Goal: Information Seeking & Learning: Get advice/opinions

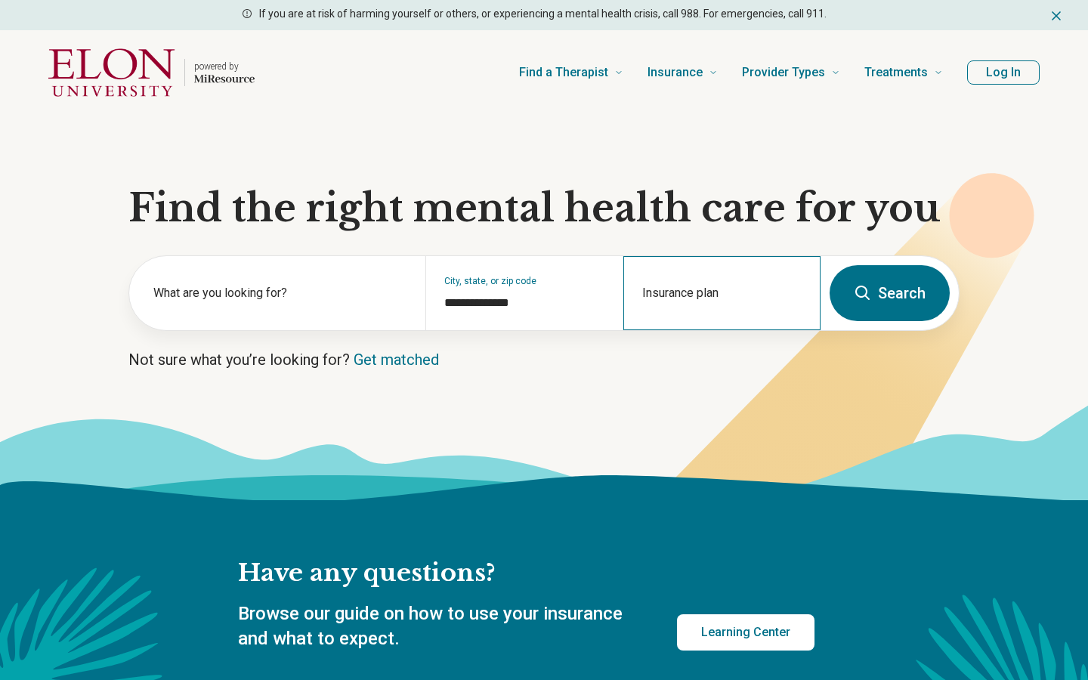
click at [728, 284] on div "Insurance plan" at bounding box center [721, 293] width 197 height 74
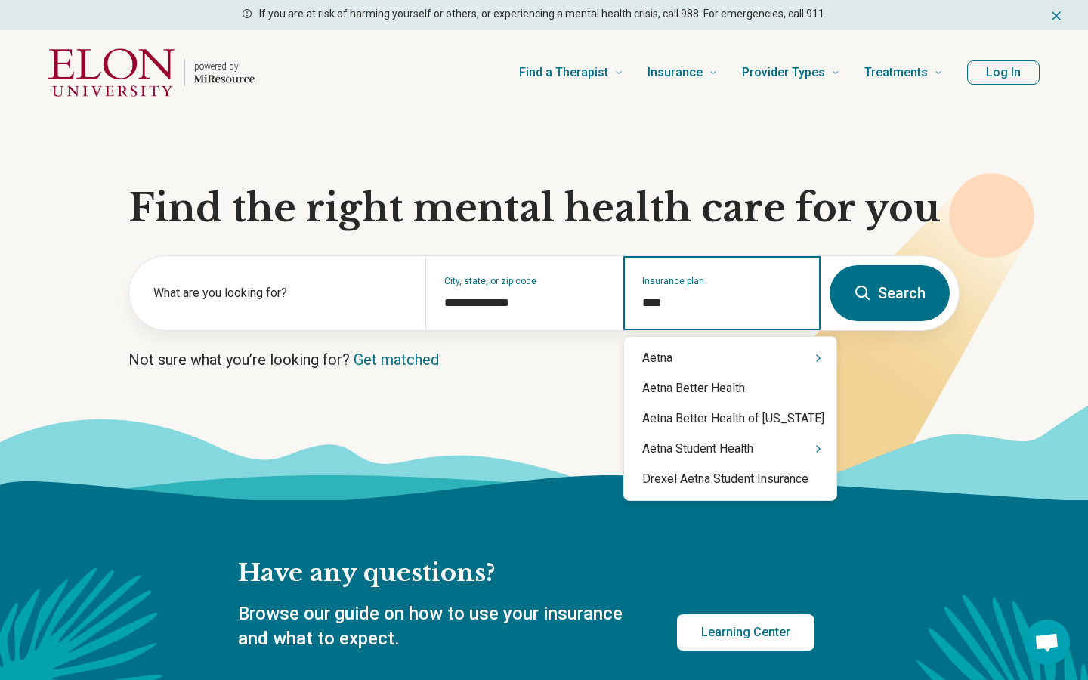
type input "*****"
click at [685, 357] on div "Aetna" at bounding box center [730, 358] width 212 height 30
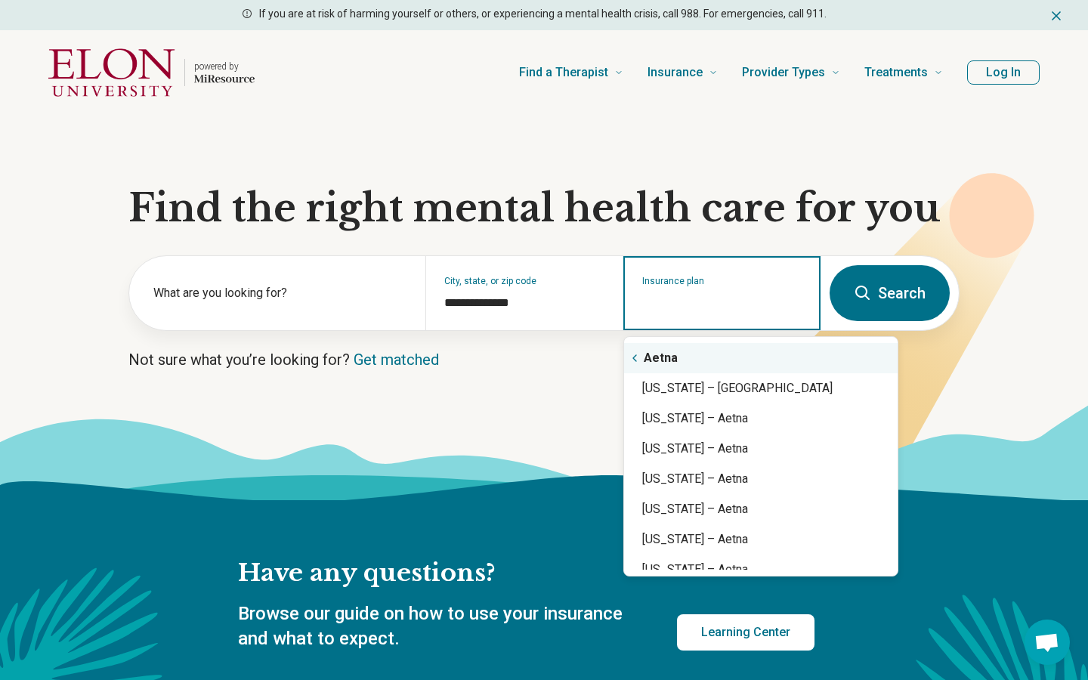
click at [688, 357] on div "Aetna" at bounding box center [761, 358] width 274 height 30
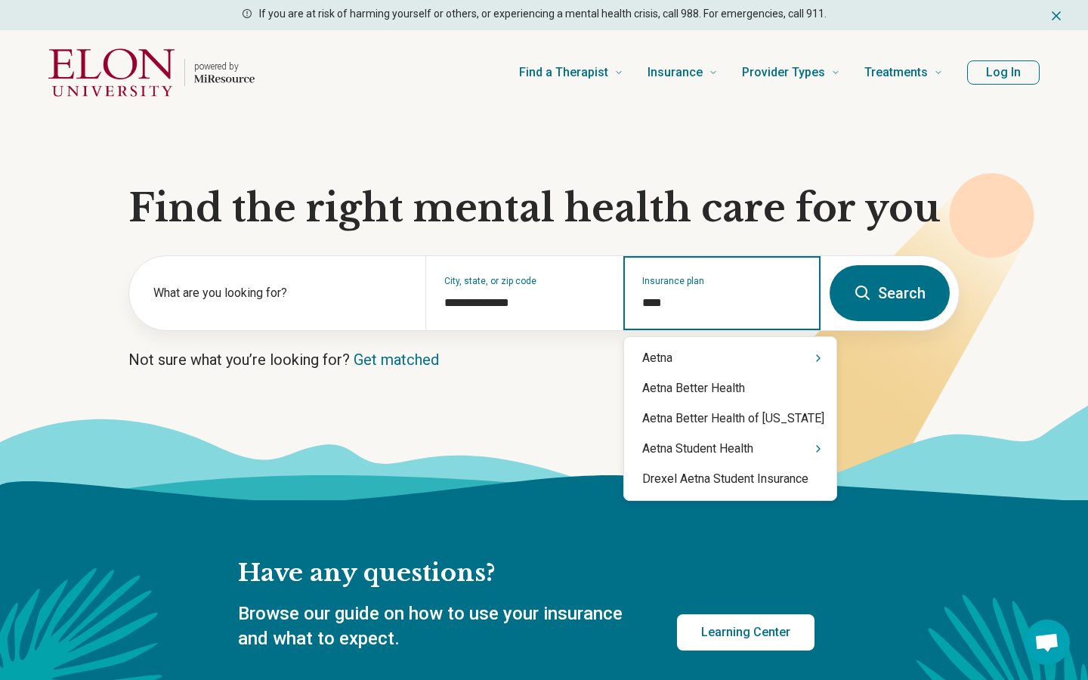
type input "*****"
click at [722, 371] on div "Aetna" at bounding box center [730, 358] width 212 height 30
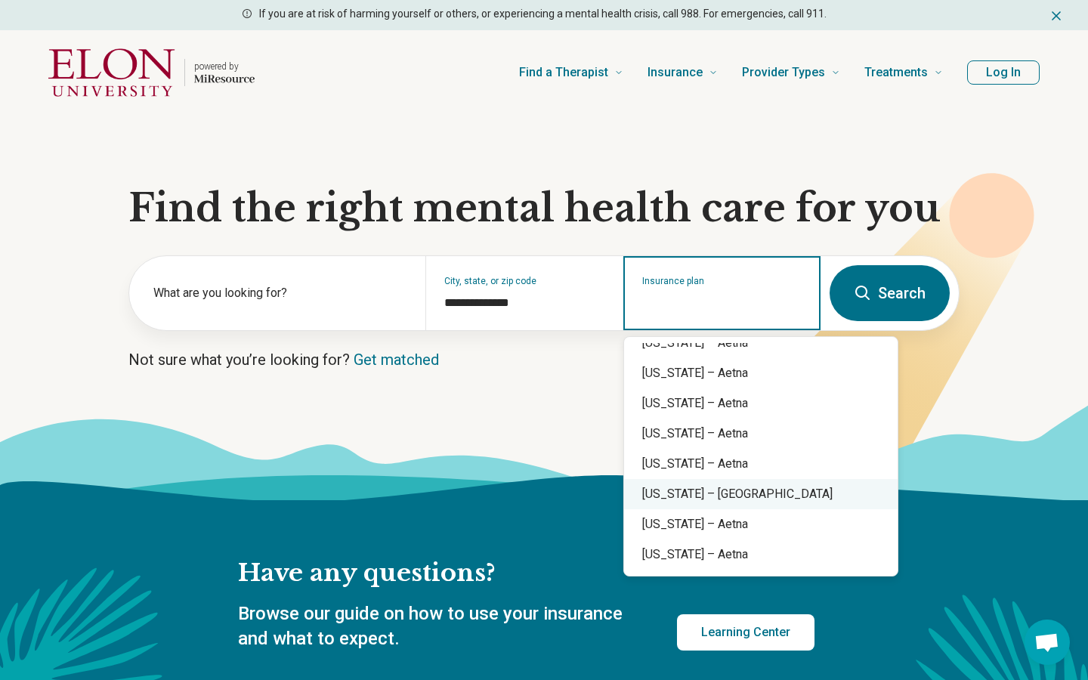
scroll to position [147, 0]
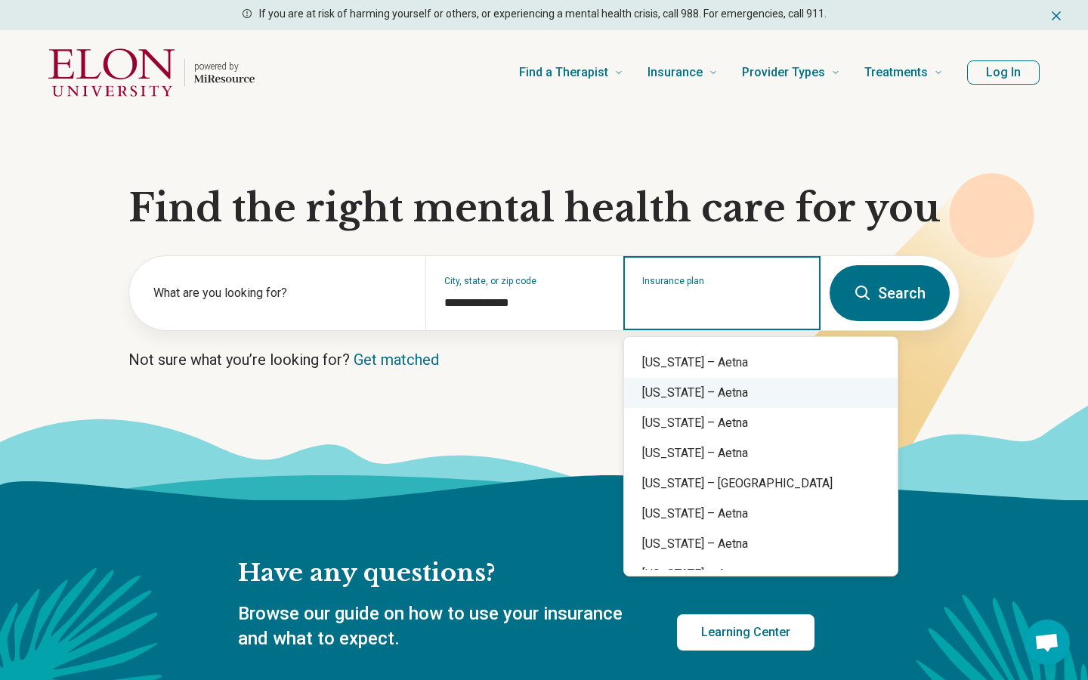
click at [713, 394] on div "Colorado – Aetna" at bounding box center [761, 393] width 274 height 30
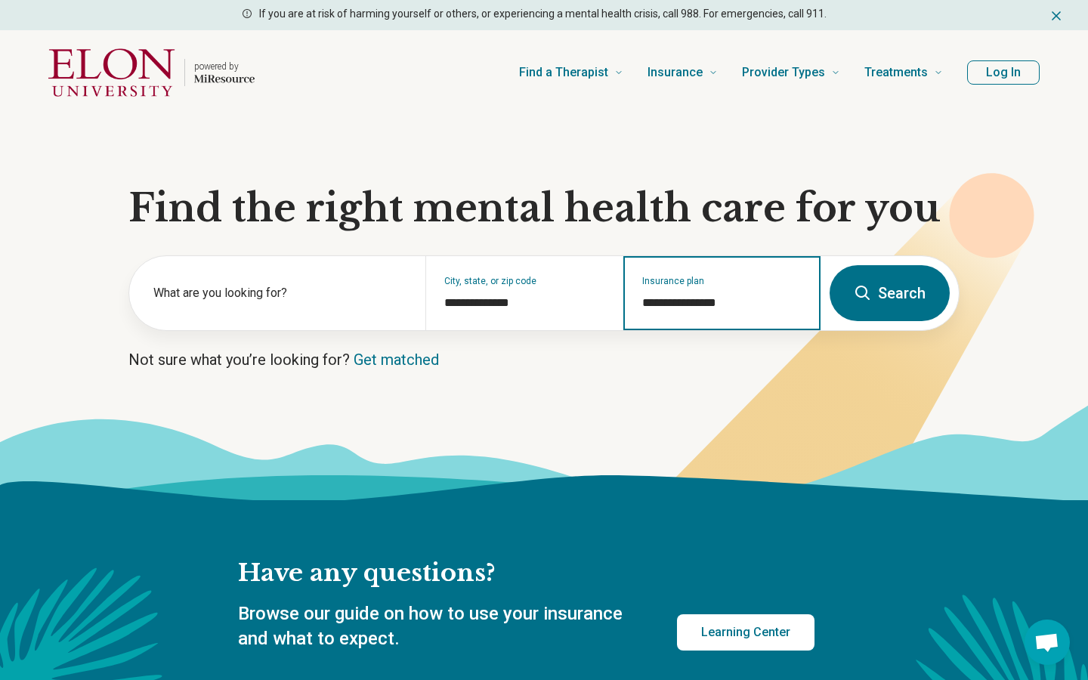
type input "**********"
click at [886, 300] on button "Search" at bounding box center [890, 293] width 120 height 56
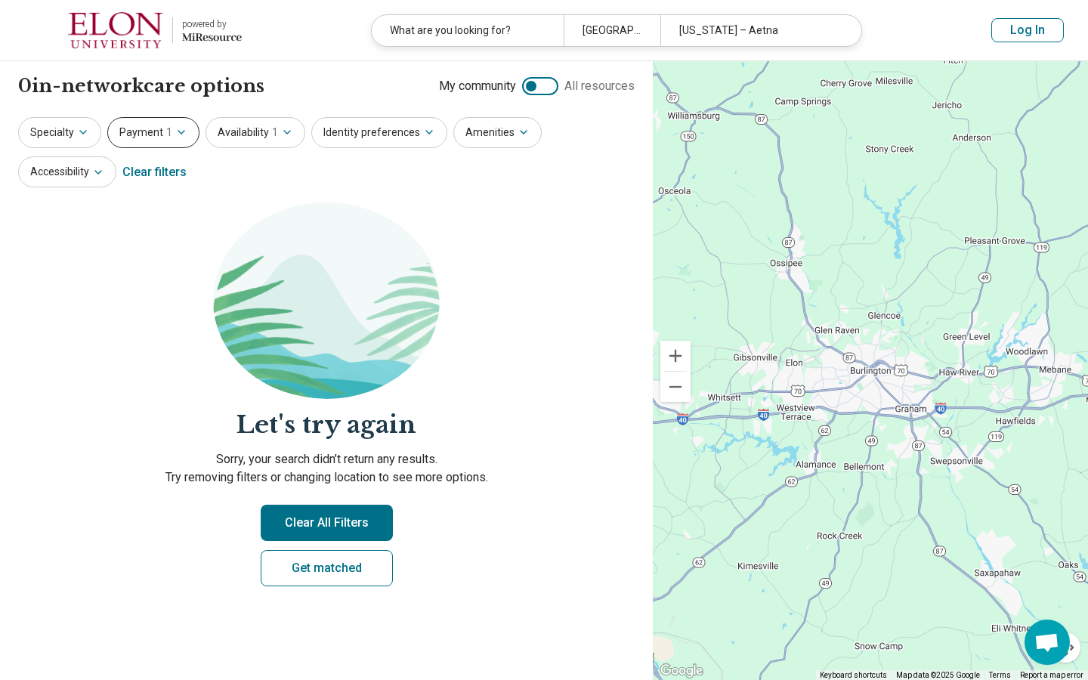
click at [169, 134] on button "Payment 1" at bounding box center [153, 132] width 92 height 31
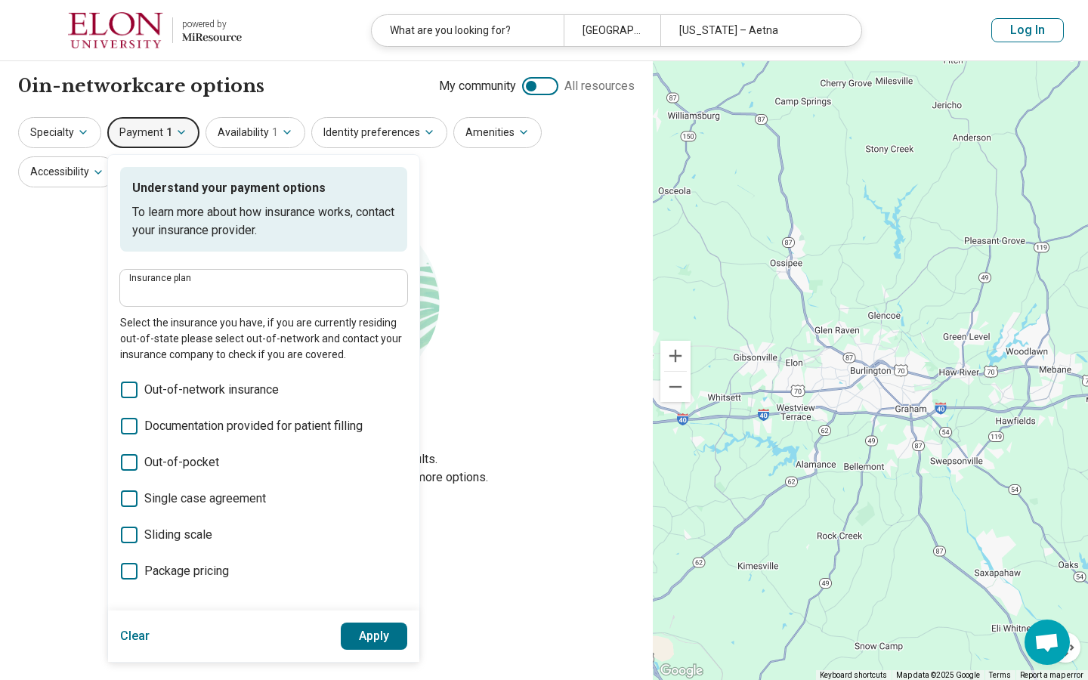
type input "**********"
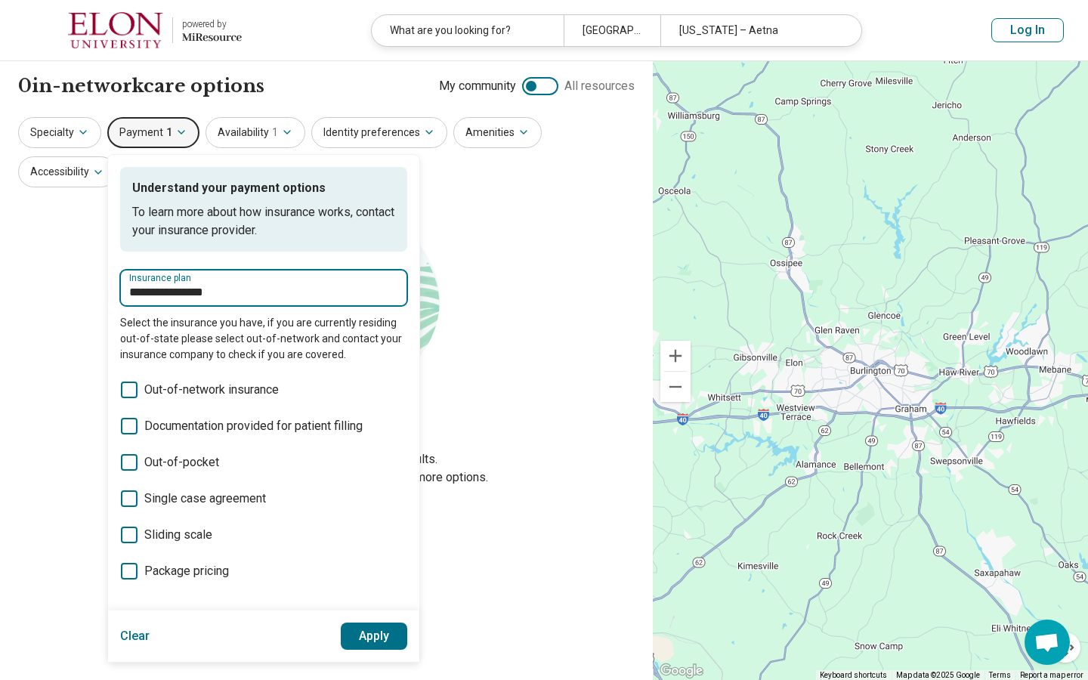
drag, startPoint x: 230, startPoint y: 297, endPoint x: 127, endPoint y: 293, distance: 103.6
click at [127, 294] on div "**********" at bounding box center [263, 288] width 287 height 36
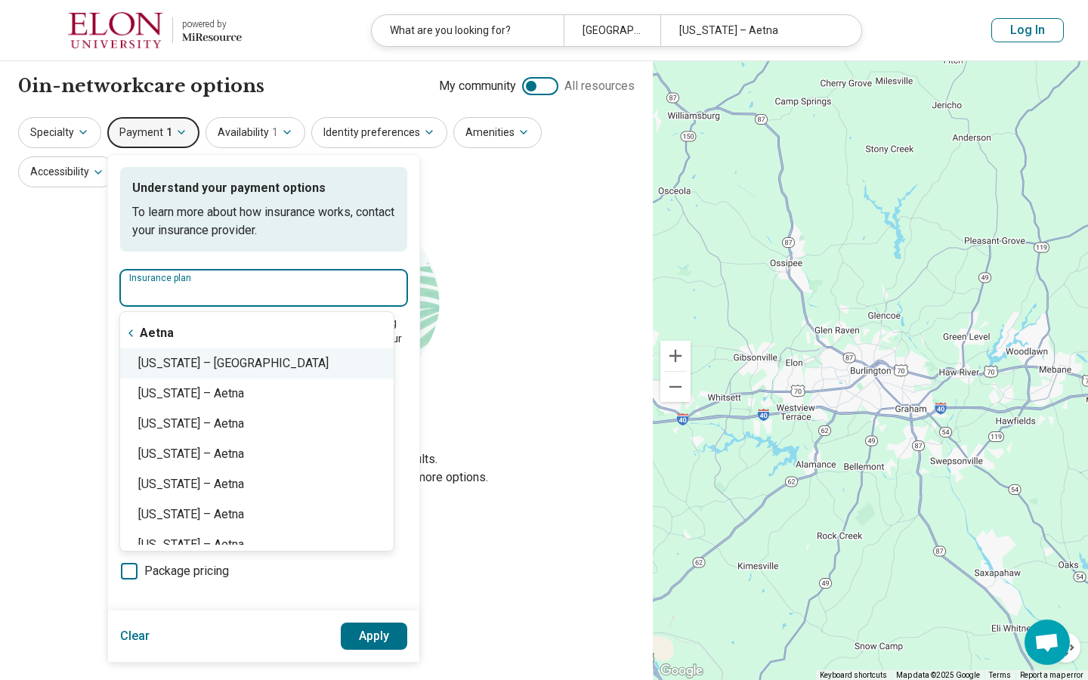
click at [198, 366] on div "North Carolina – Aetna" at bounding box center [257, 363] width 274 height 30
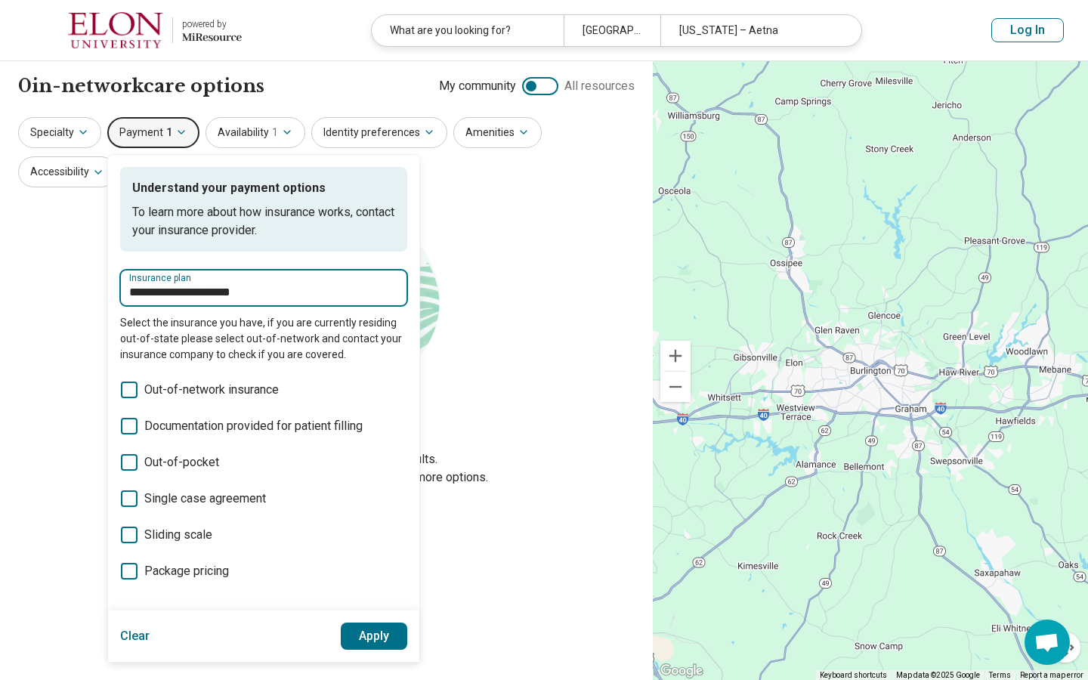
type input "**********"
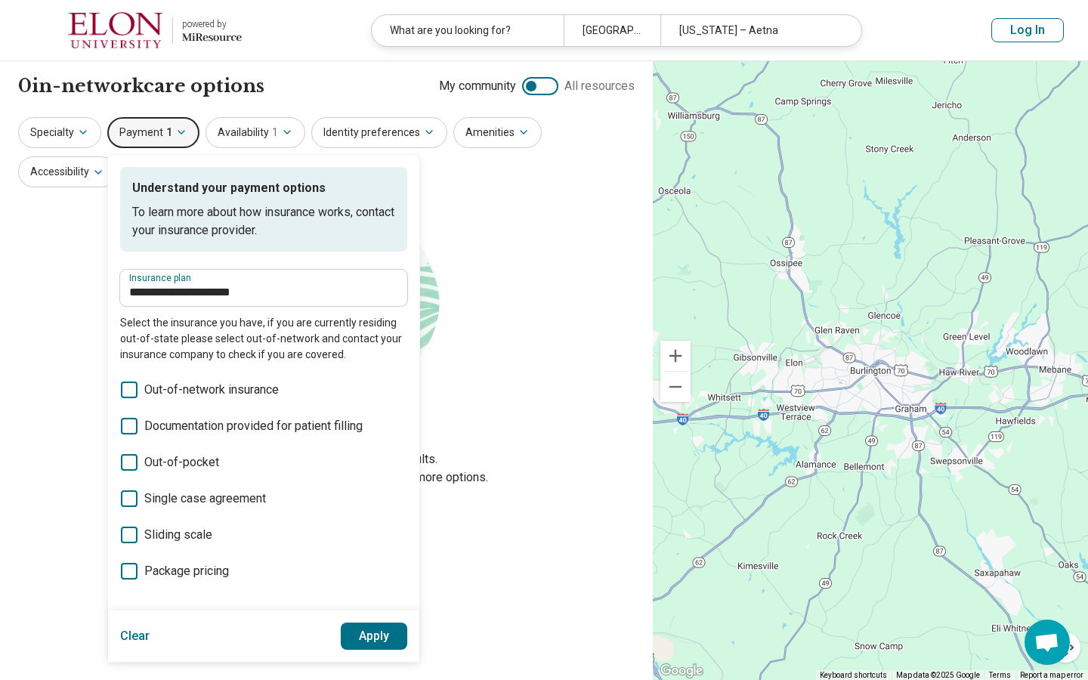
click at [368, 625] on button "Apply" at bounding box center [374, 636] width 67 height 27
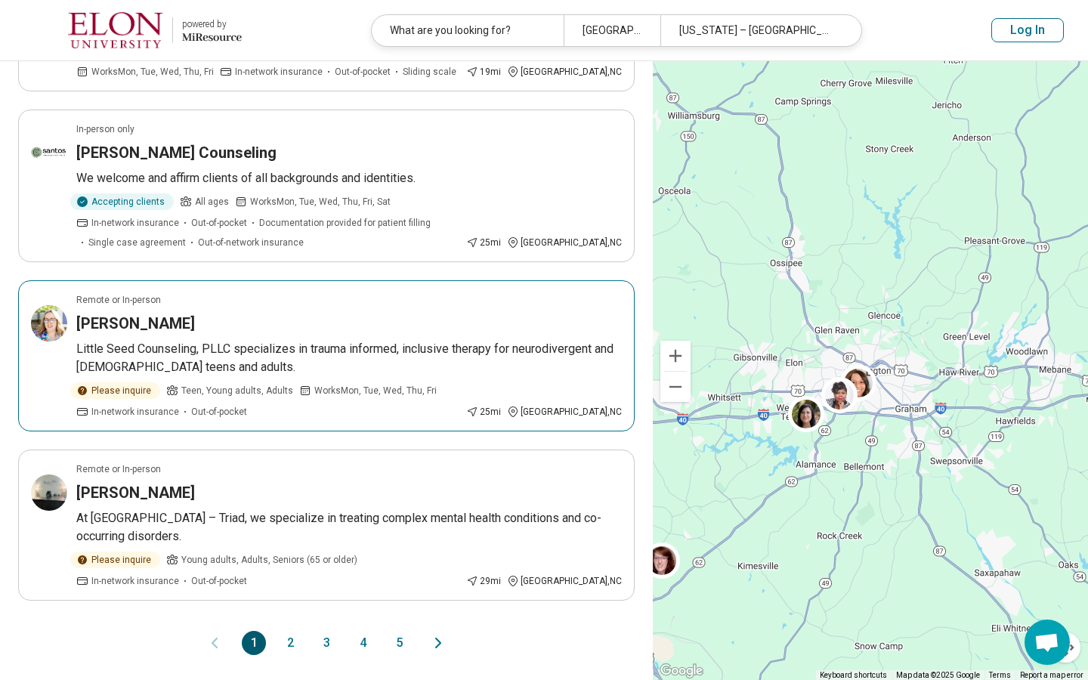
scroll to position [1282, 0]
click at [462, 312] on div "Jena Plummer" at bounding box center [349, 321] width 546 height 21
click at [288, 641] on button "2" at bounding box center [290, 641] width 24 height 24
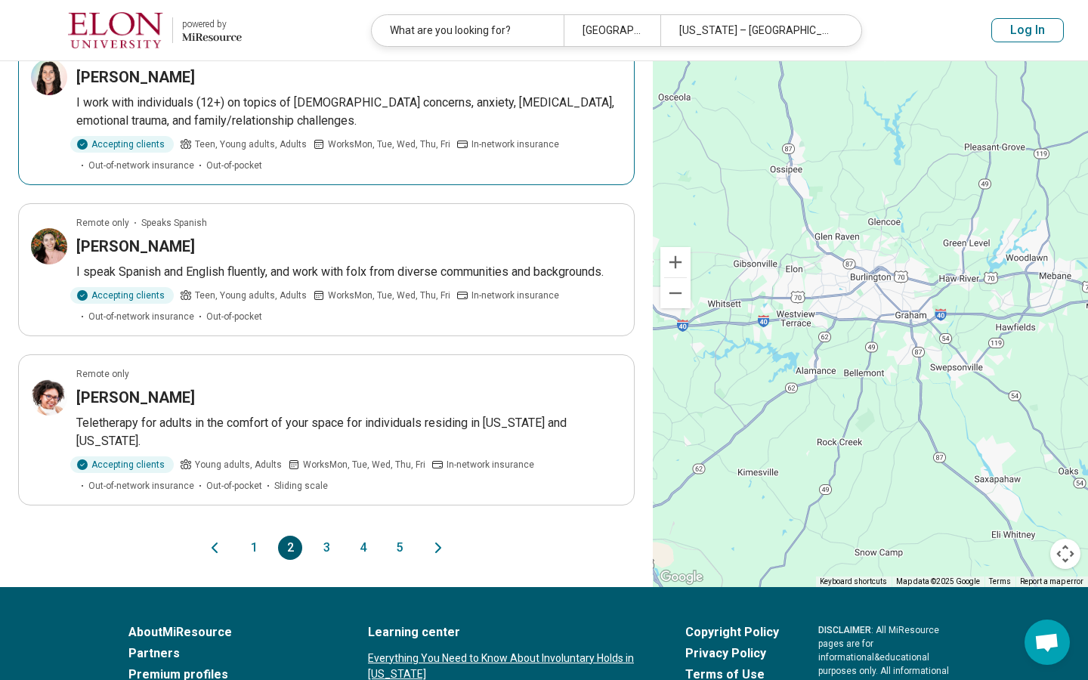
scroll to position [1390, 0]
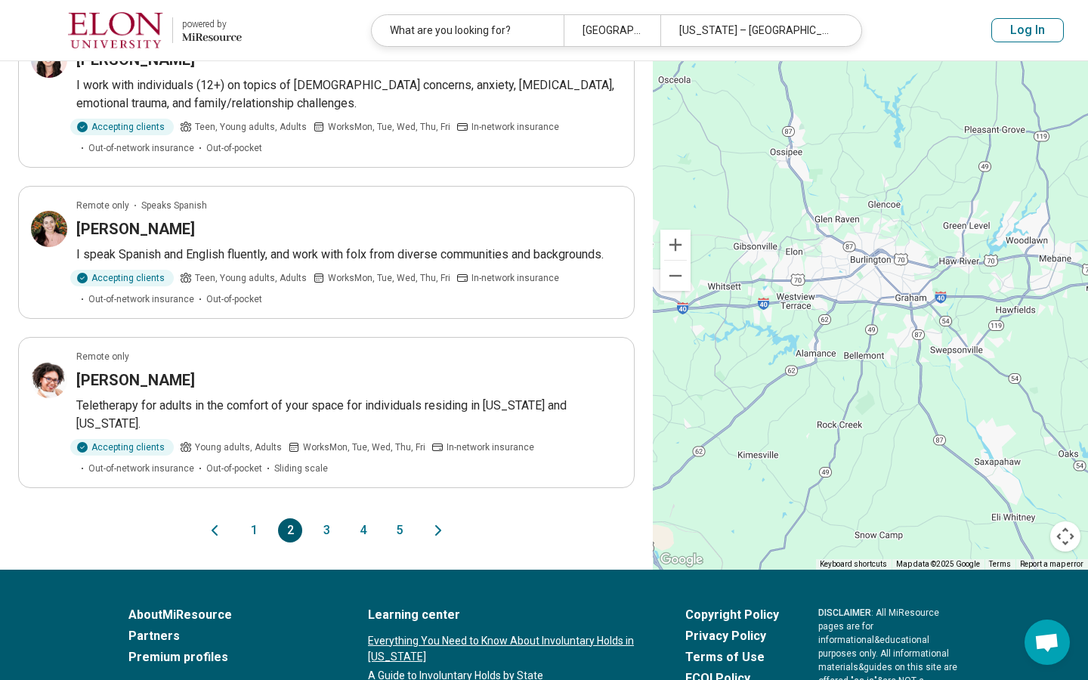
click at [326, 527] on button "3" at bounding box center [326, 530] width 24 height 24
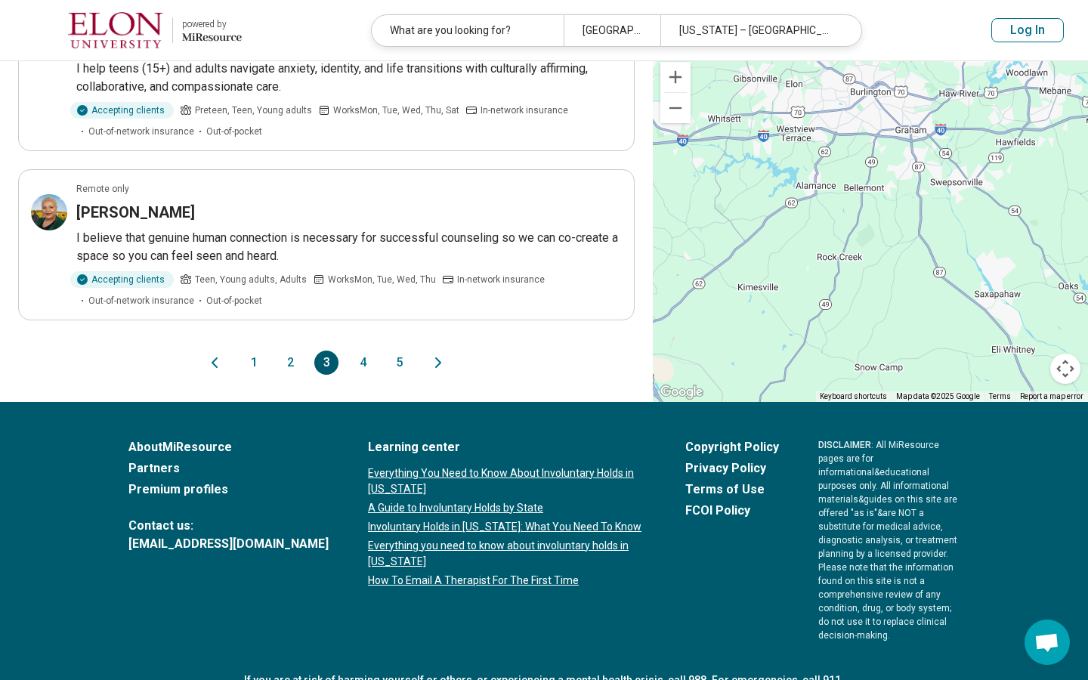
scroll to position [1516, 0]
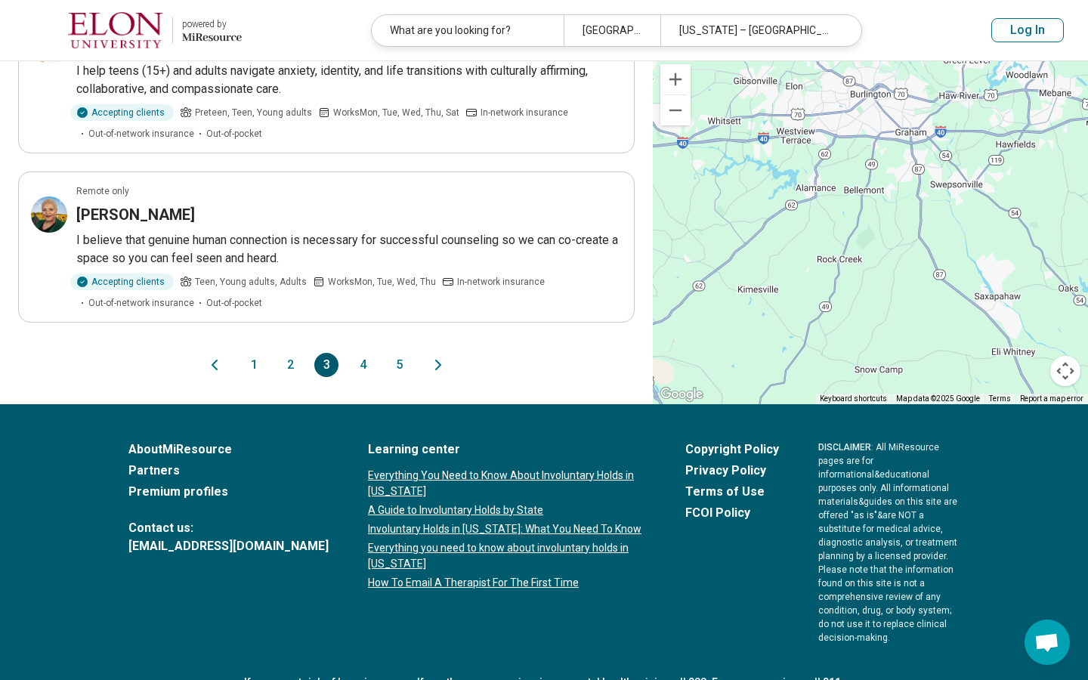
click at [360, 360] on button "4" at bounding box center [363, 365] width 24 height 24
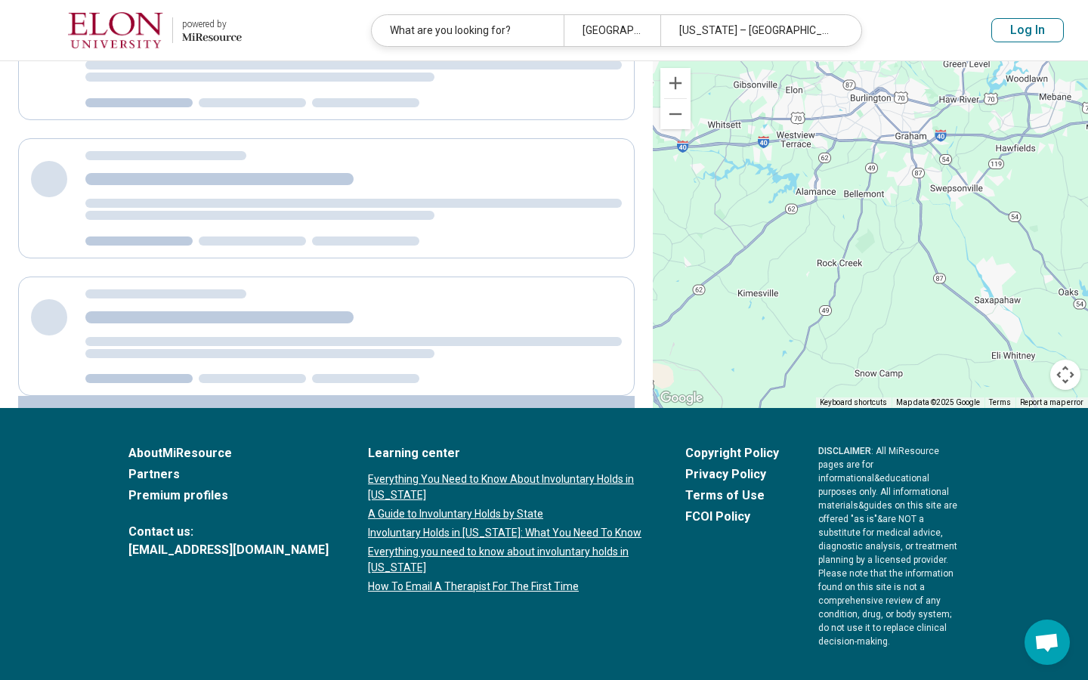
scroll to position [0, 0]
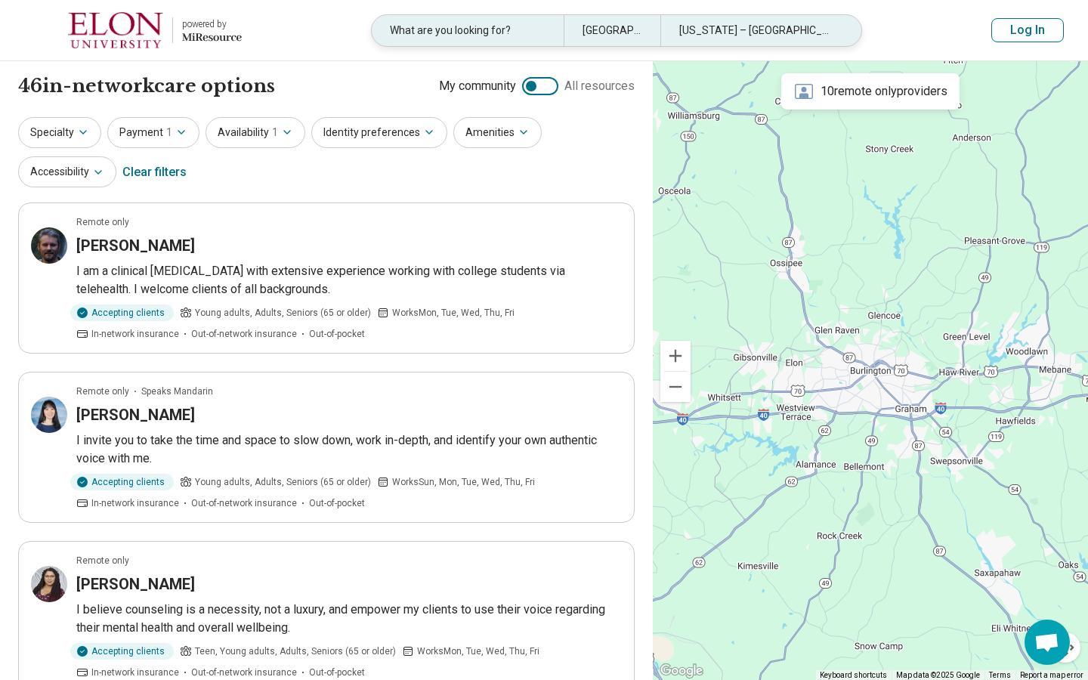
click at [493, 34] on div "What are you looking for?" at bounding box center [468, 30] width 192 height 31
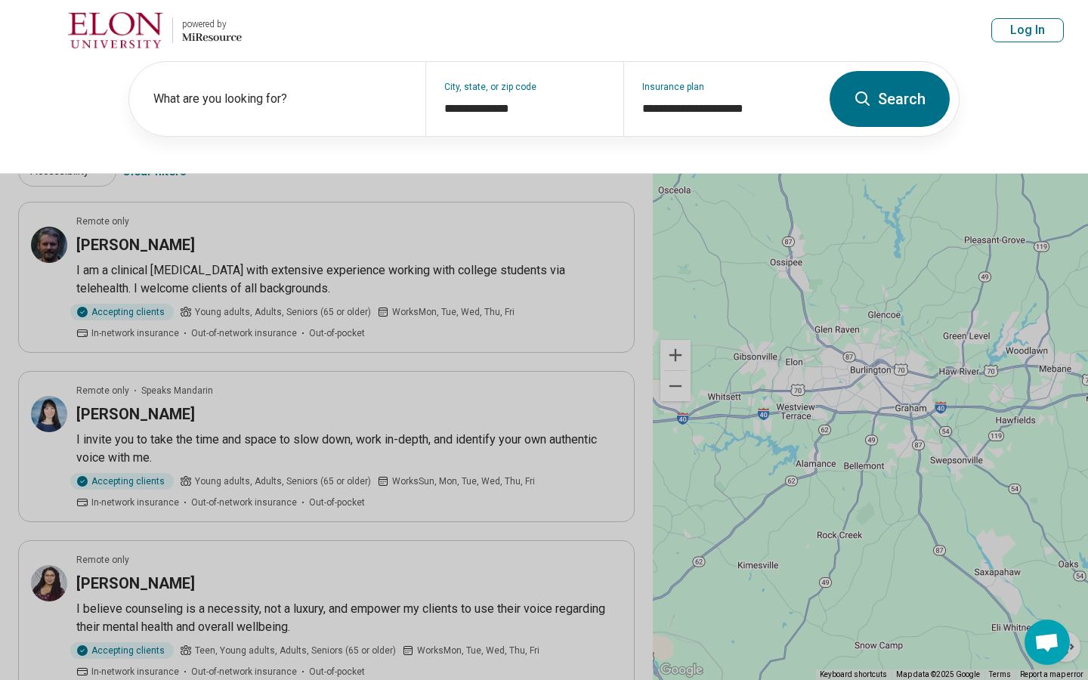
click at [475, 279] on button at bounding box center [544, 340] width 1088 height 680
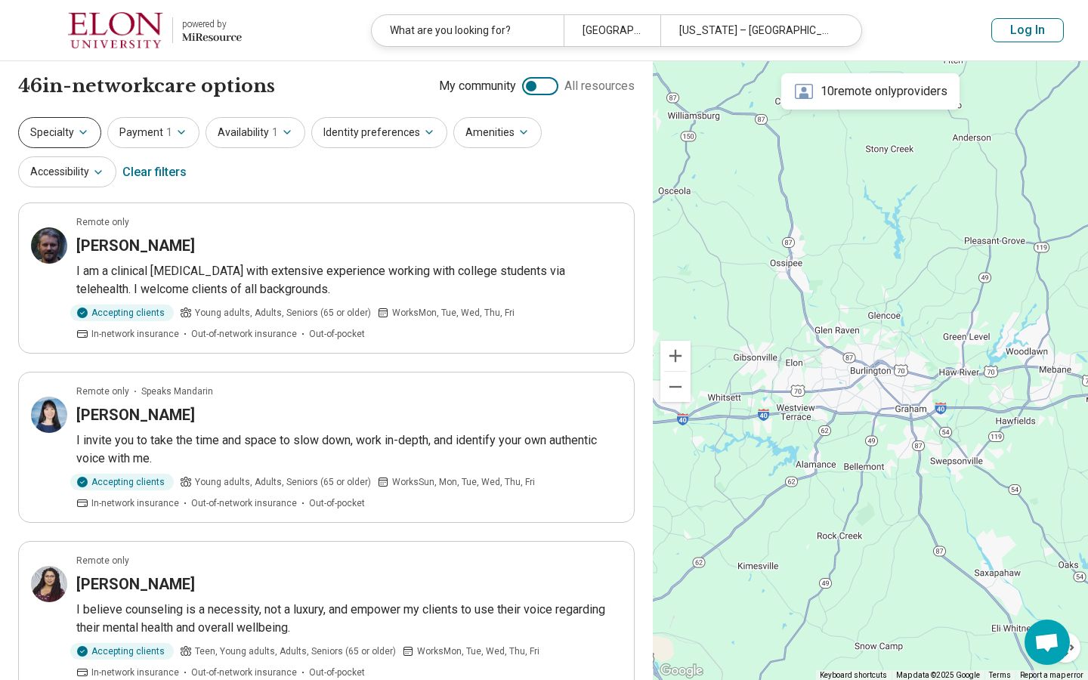
click at [84, 121] on button "Specialty" at bounding box center [59, 132] width 83 height 31
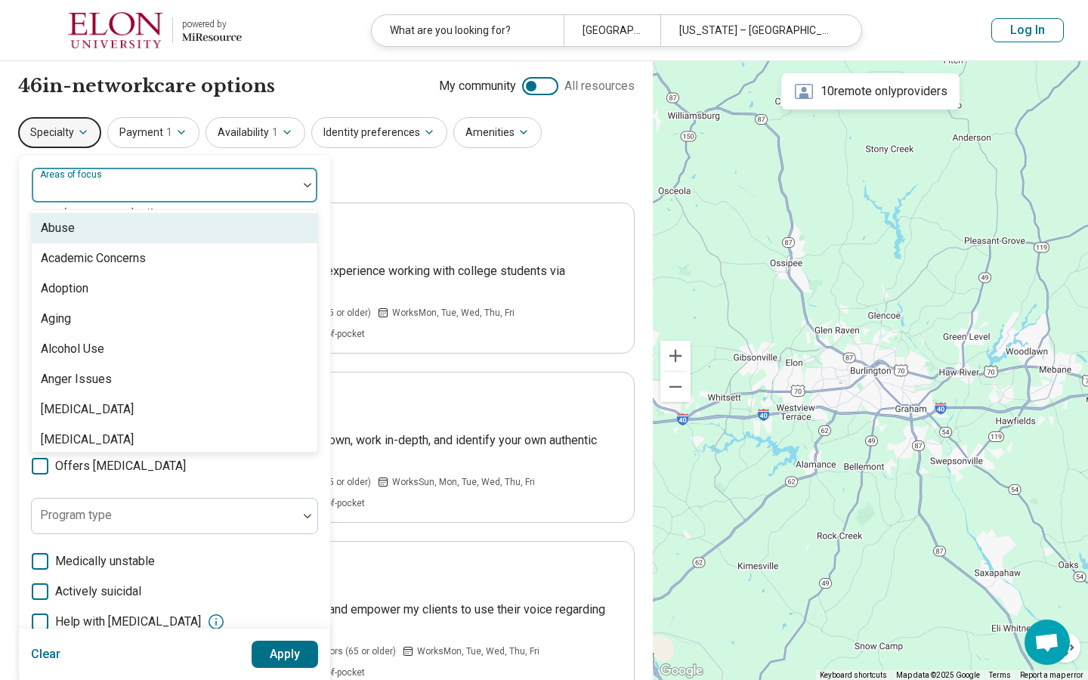
click at [136, 187] on div at bounding box center [165, 191] width 254 height 21
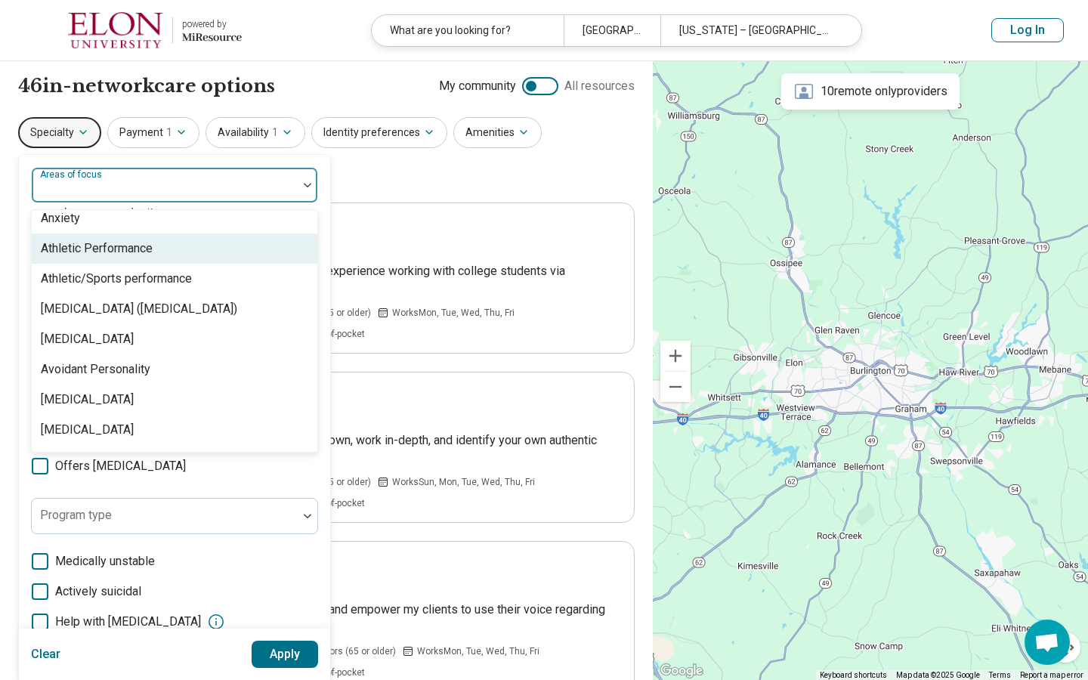
scroll to position [262, 0]
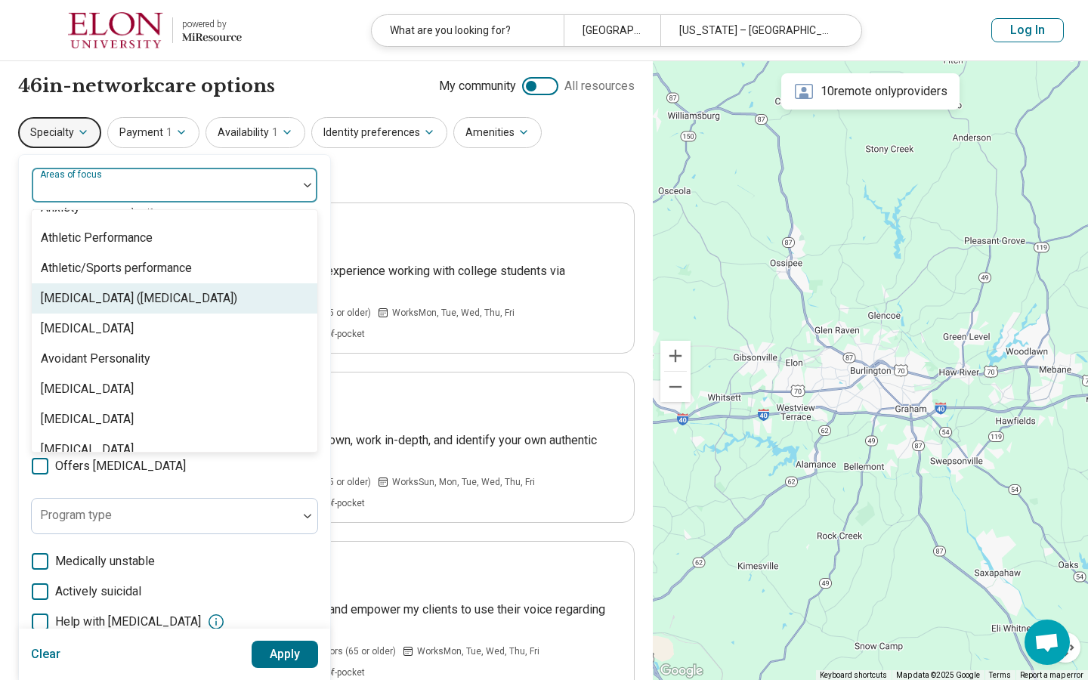
click at [140, 295] on div "[MEDICAL_DATA] ([MEDICAL_DATA])" at bounding box center [139, 298] width 196 height 18
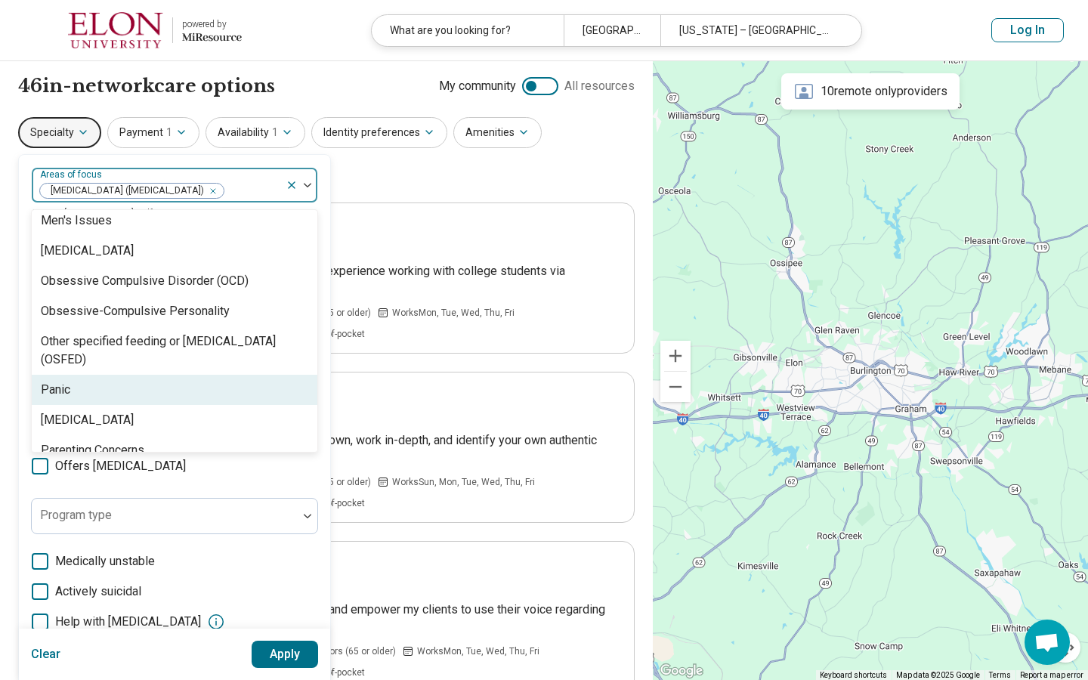
scroll to position [1637, 0]
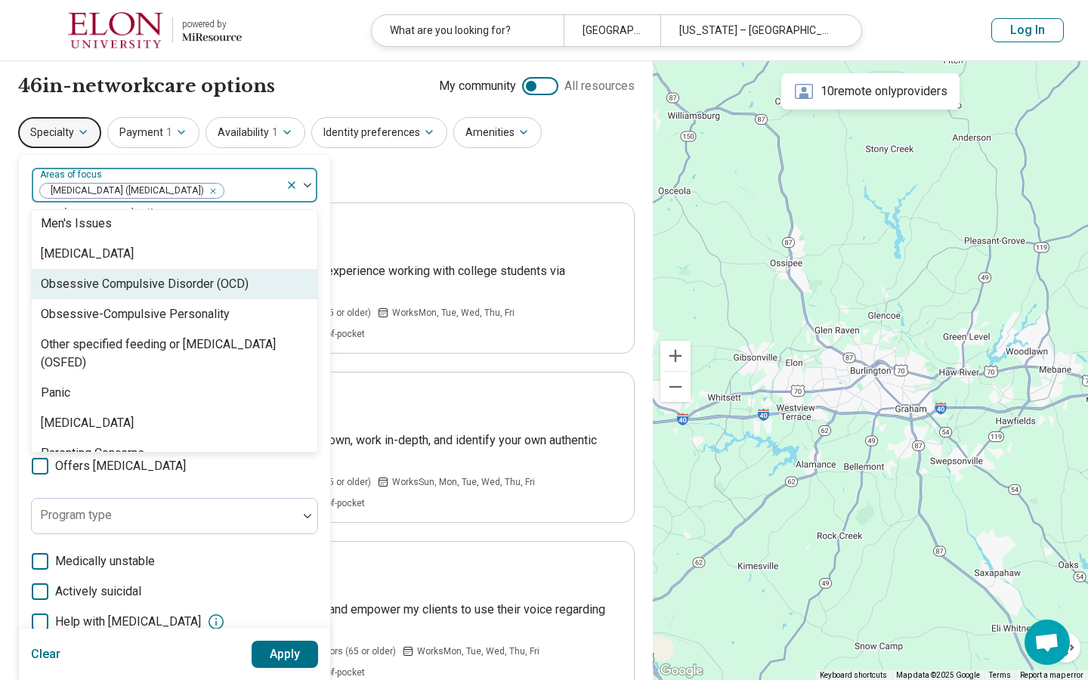
click at [188, 282] on div "Obsessive Compulsive Disorder (OCD)" at bounding box center [145, 284] width 208 height 18
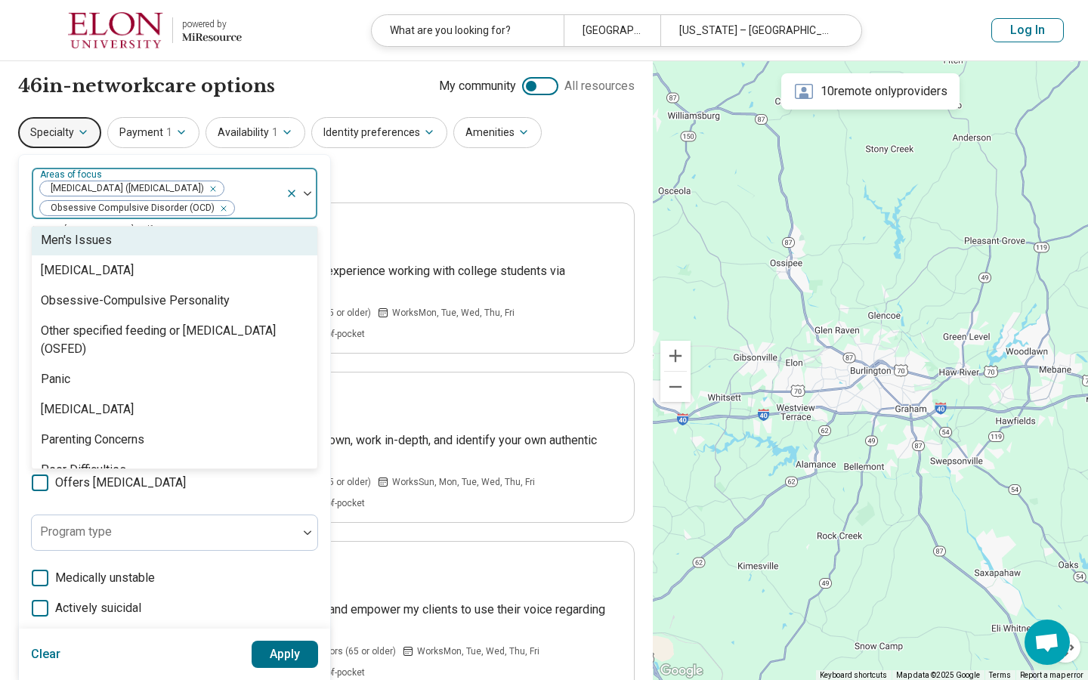
click at [276, 200] on div at bounding box center [258, 208] width 44 height 21
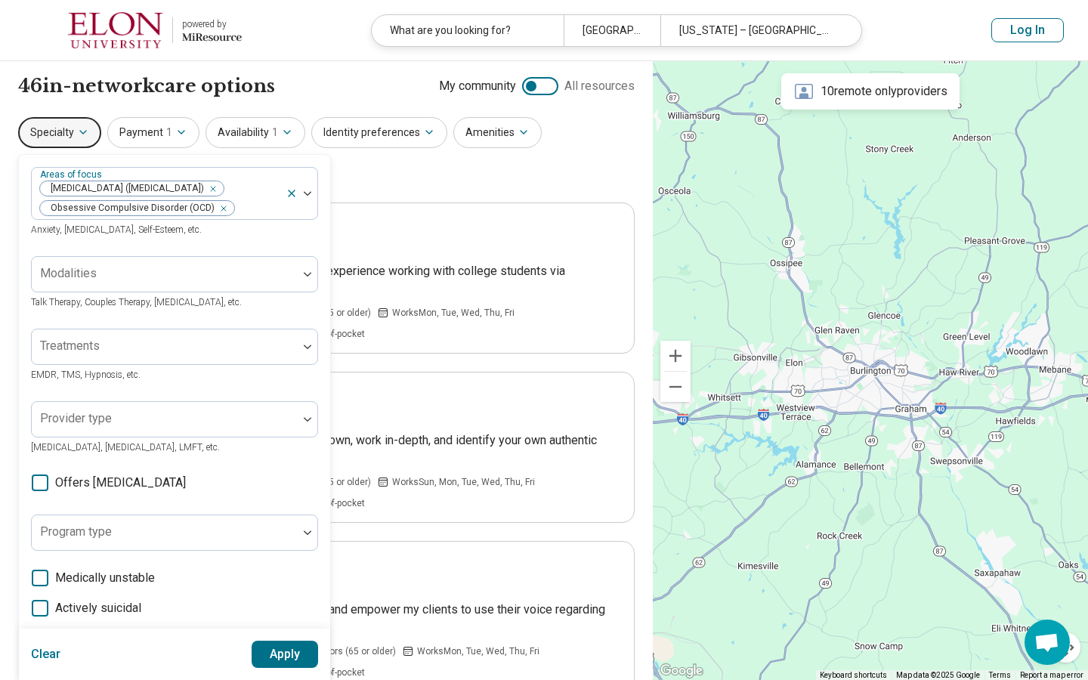
click at [291, 647] on button "Apply" at bounding box center [285, 654] width 67 height 27
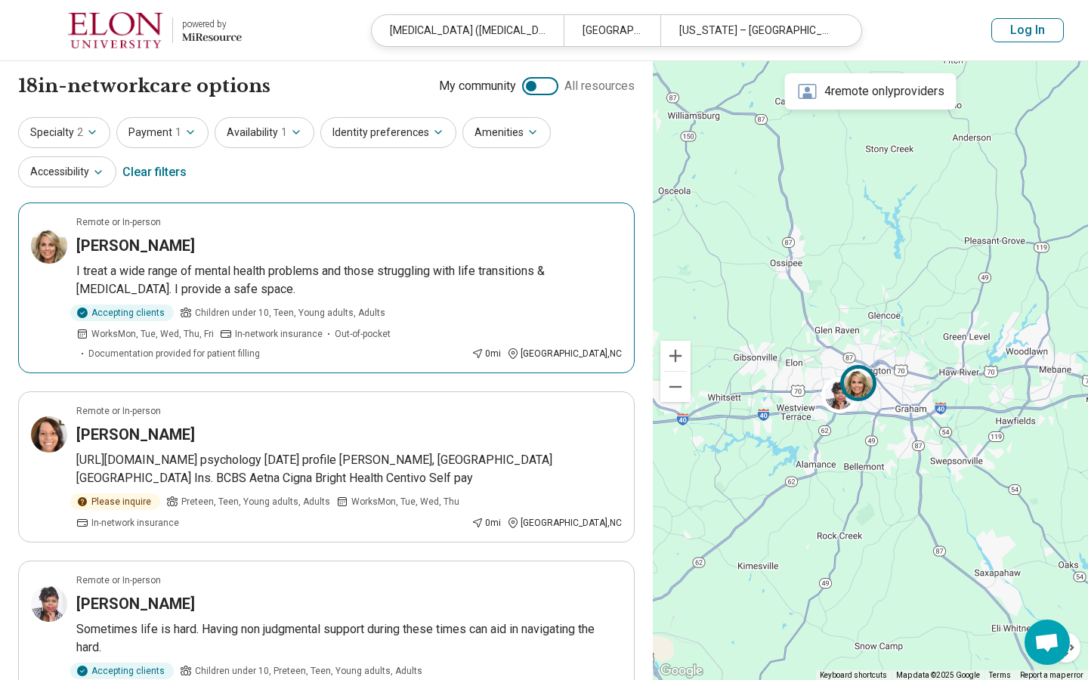
click at [345, 351] on div "Accepting clients Children under 10, Teen, Young adults, Adults Works Mon, Tue,…" at bounding box center [270, 332] width 389 height 56
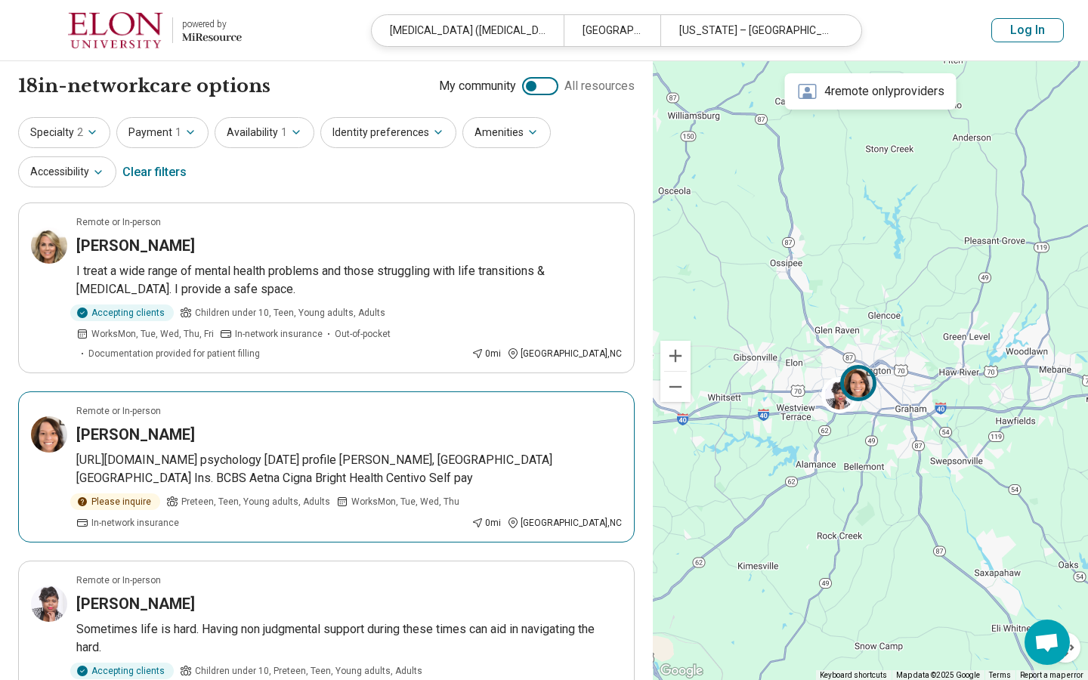
click at [293, 404] on div "Remote or In-person" at bounding box center [349, 411] width 546 height 14
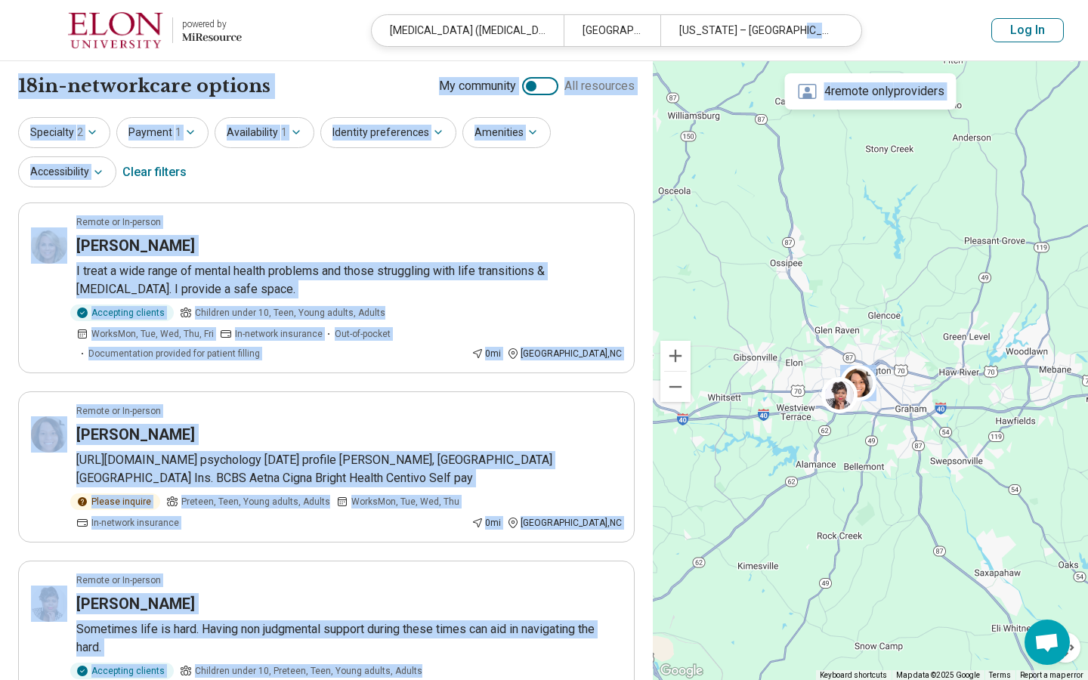
click at [877, 13] on header "powered by Miresource logo Attention Deficit Hyperactivity Disorder (ADHD), Obs…" at bounding box center [544, 30] width 1088 height 61
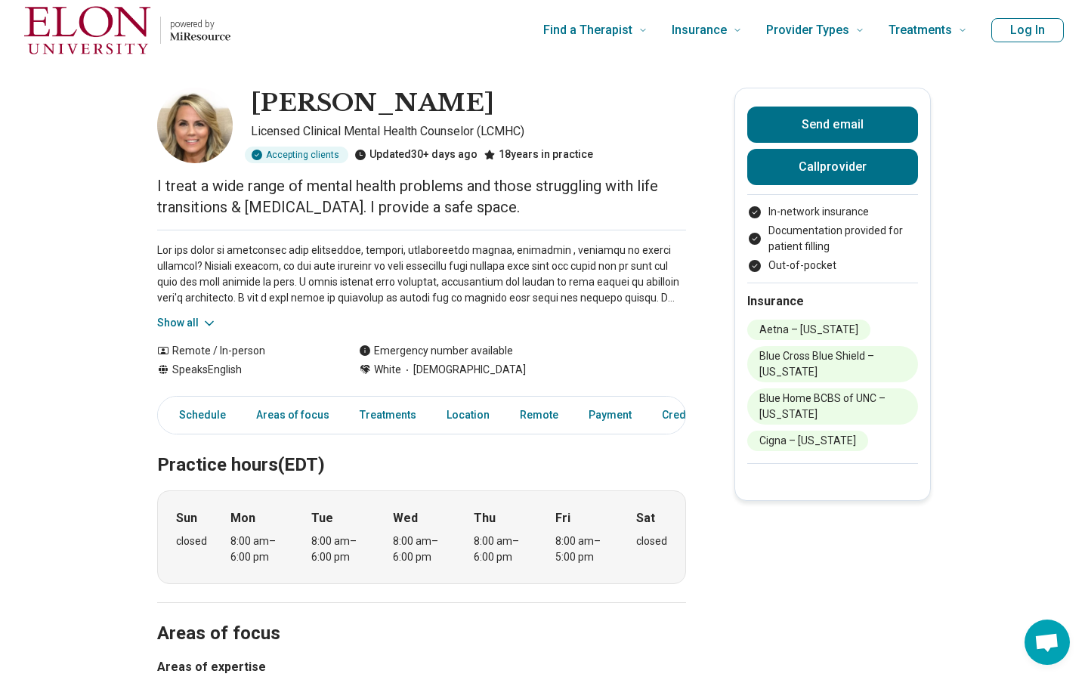
click at [203, 318] on icon at bounding box center [209, 323] width 15 height 15
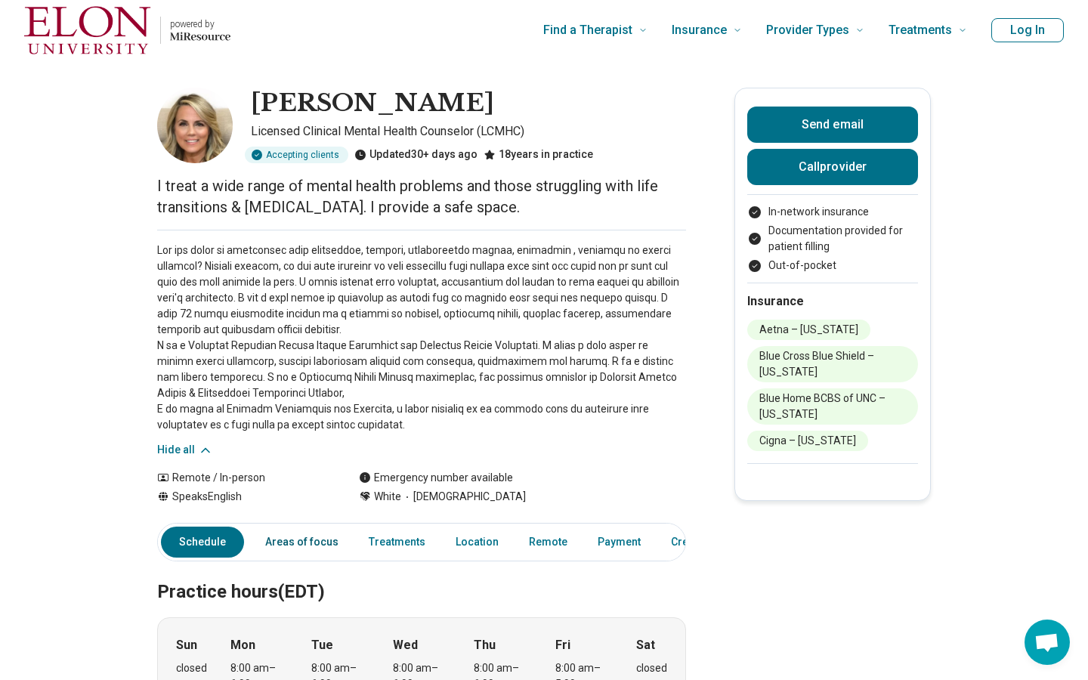
click at [301, 548] on link "Areas of focus" at bounding box center [301, 542] width 91 height 31
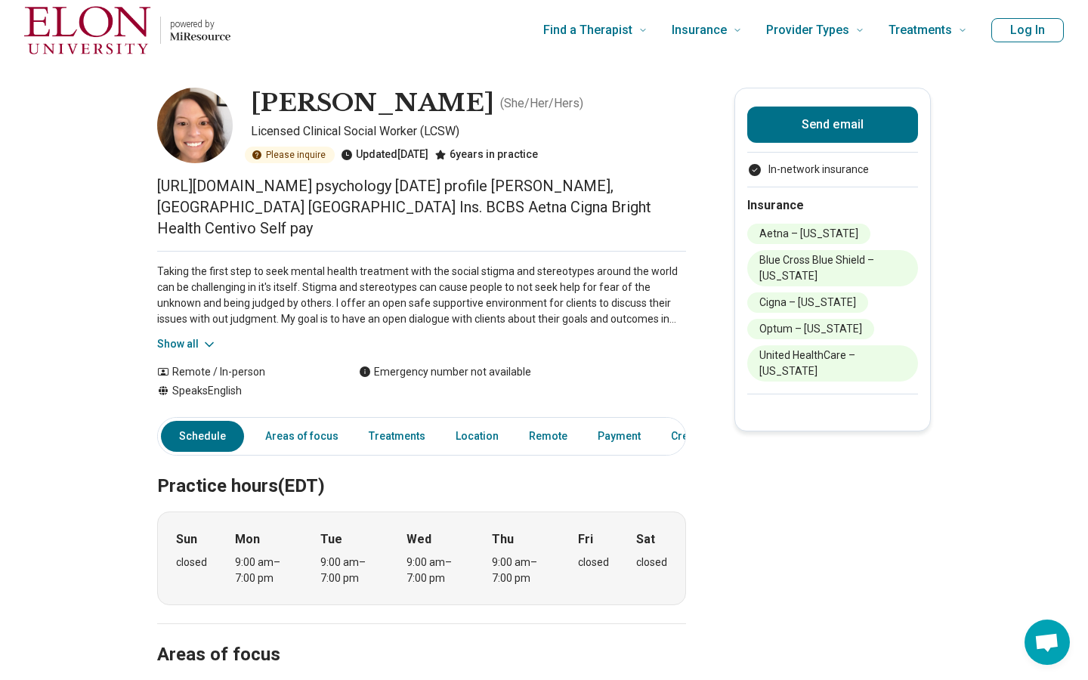
click at [201, 431] on link "Schedule" at bounding box center [202, 436] width 83 height 31
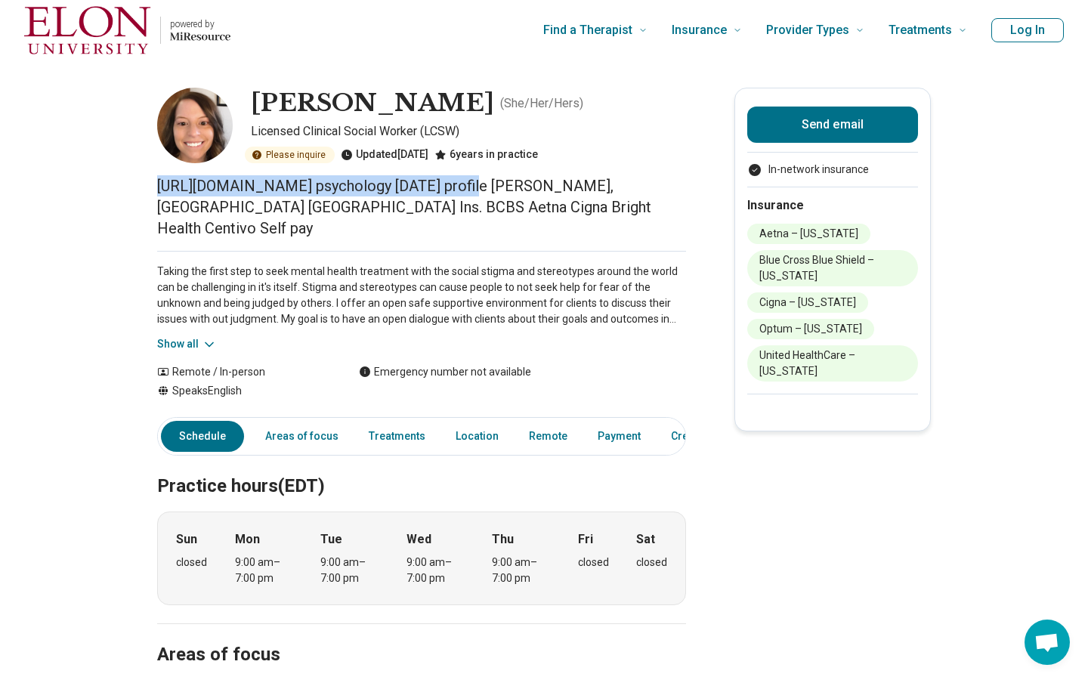
drag, startPoint x: 161, startPoint y: 187, endPoint x: 468, endPoint y: 178, distance: 307.7
click at [469, 179] on p "[URL][DOMAIN_NAME] psychology [DATE] profile [PERSON_NAME], [GEOGRAPHIC_DATA] […" at bounding box center [421, 206] width 529 height 63
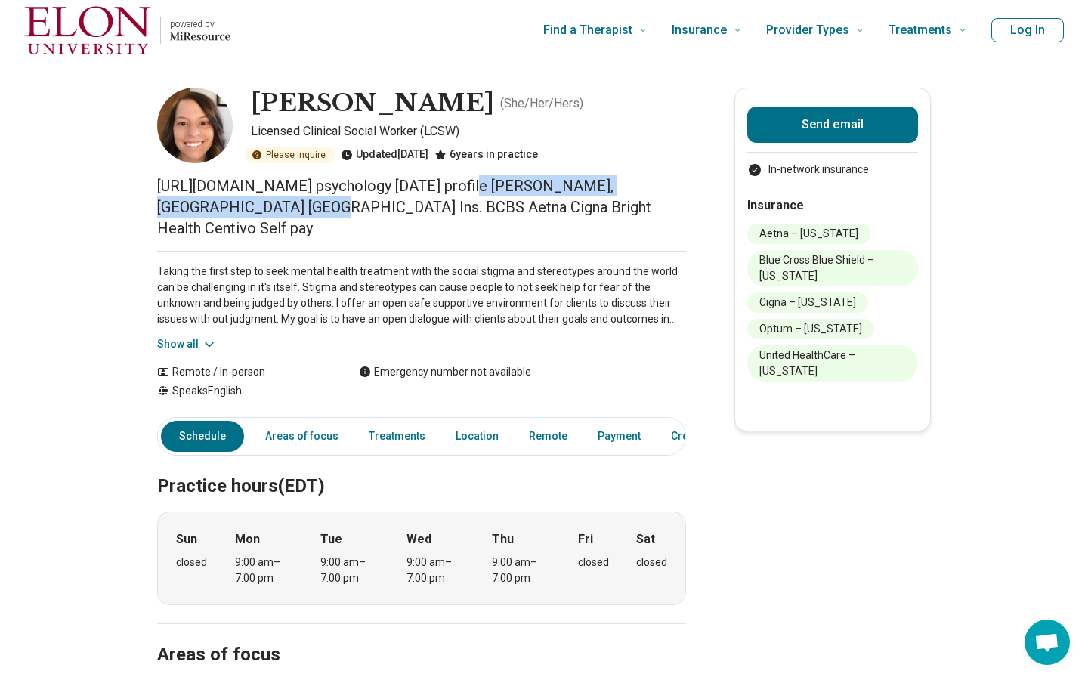
drag, startPoint x: 274, startPoint y: 207, endPoint x: 468, endPoint y: 178, distance: 195.7
click at [467, 178] on p "[URL][DOMAIN_NAME] psychology [DATE] profile [PERSON_NAME], [GEOGRAPHIC_DATA] […" at bounding box center [421, 206] width 529 height 63
copy p "psychology [DATE] profile [PERSON_NAME]"
